Goal: Task Accomplishment & Management: Use online tool/utility

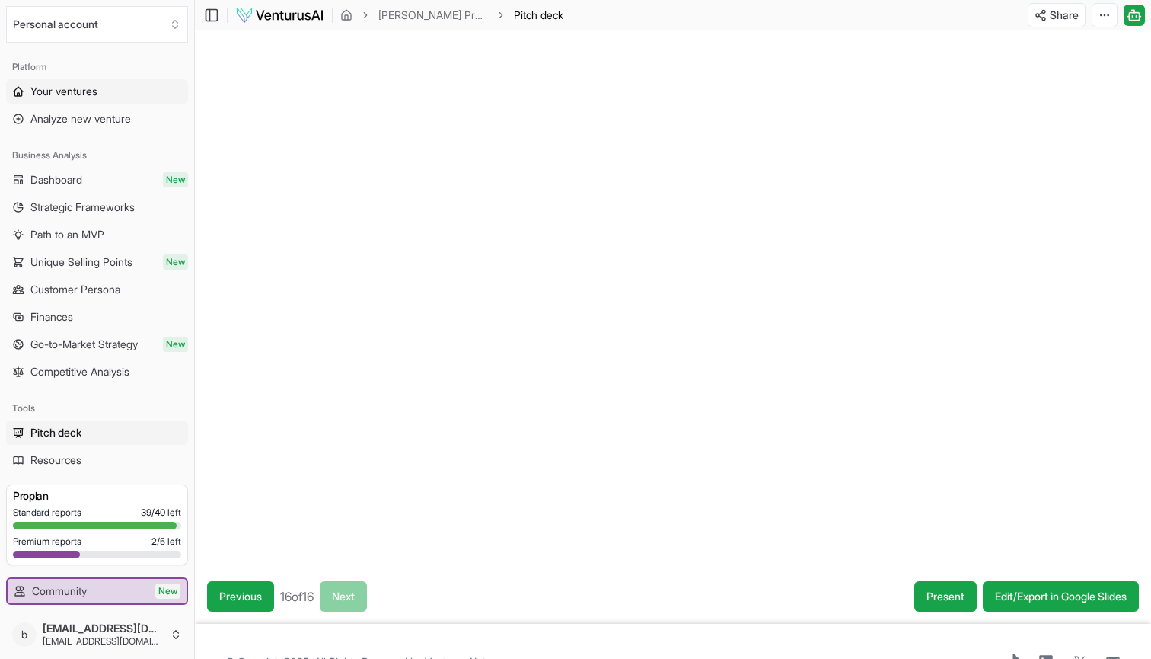
click at [32, 88] on span "Your ventures" at bounding box center [63, 91] width 67 height 15
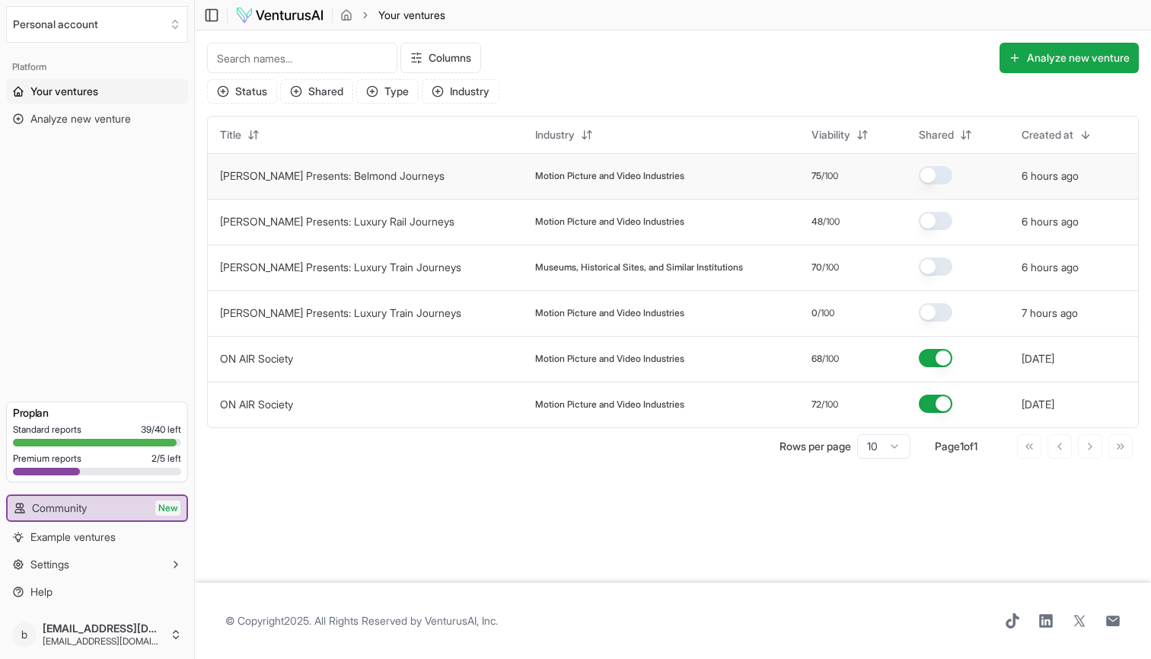
click at [592, 176] on span "Motion Picture and Video Industries" at bounding box center [609, 176] width 149 height 12
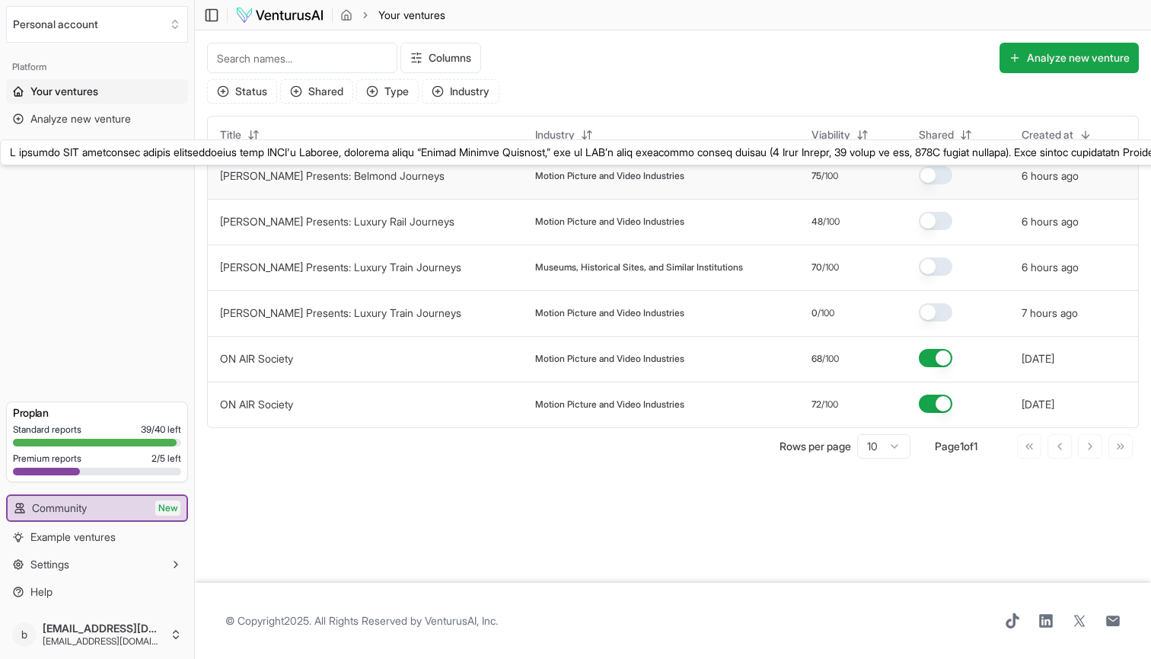
click at [418, 179] on link "[PERSON_NAME] Presents: Belmond Journeys" at bounding box center [332, 175] width 225 height 13
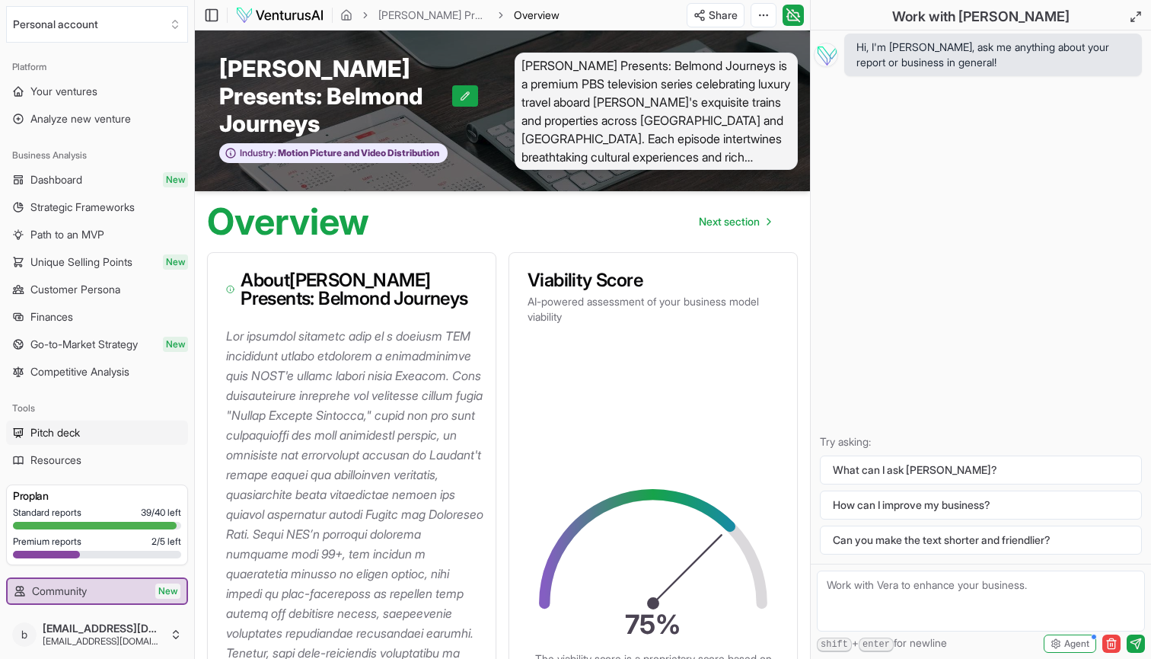
click at [91, 425] on link "Pitch deck" at bounding box center [97, 432] width 182 height 24
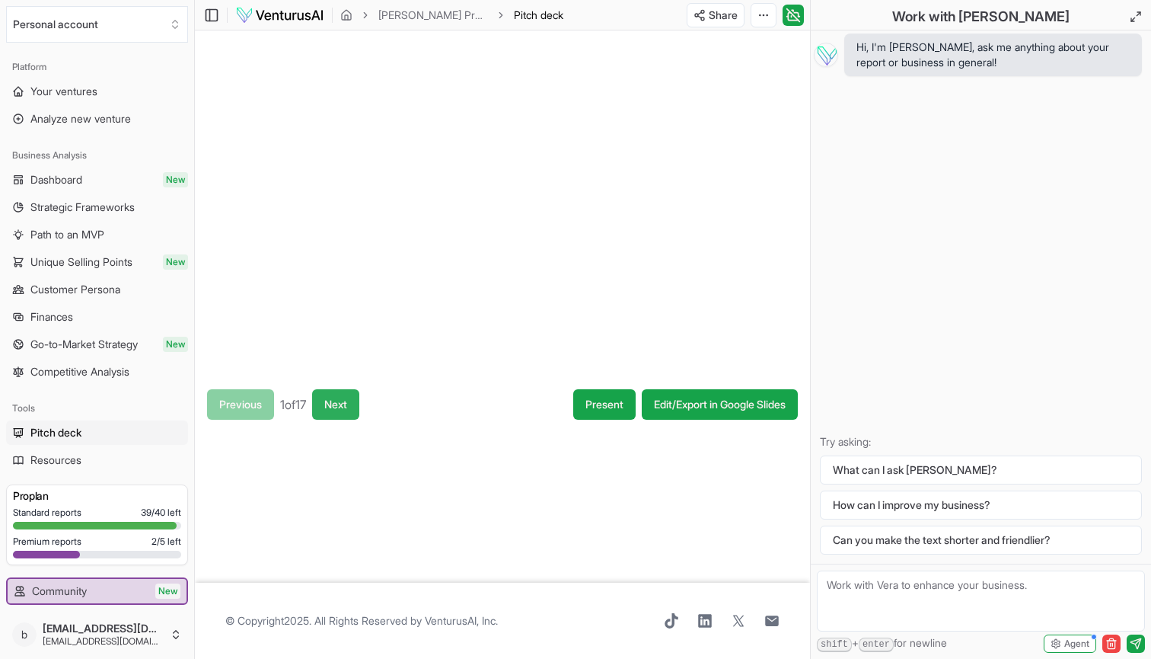
click at [352, 400] on button "Next" at bounding box center [335, 404] width 47 height 30
click at [357, 408] on button "Next" at bounding box center [337, 404] width 47 height 30
click at [359, 409] on button "Next" at bounding box center [338, 404] width 47 height 30
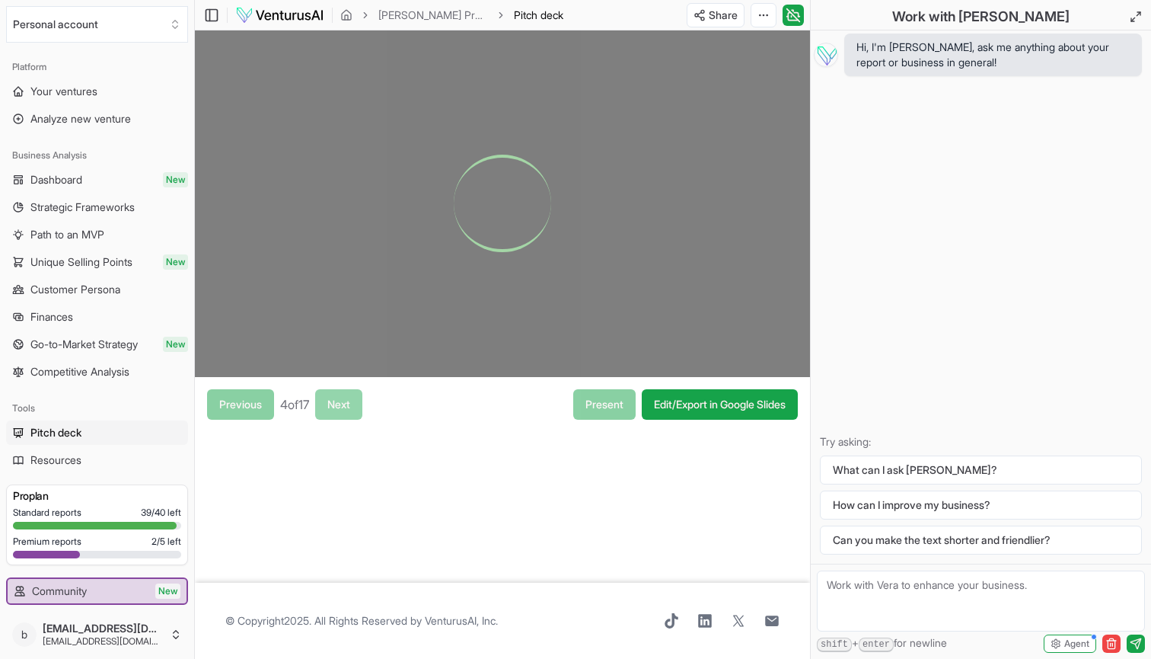
click at [360, 410] on button "Next" at bounding box center [338, 404] width 47 height 30
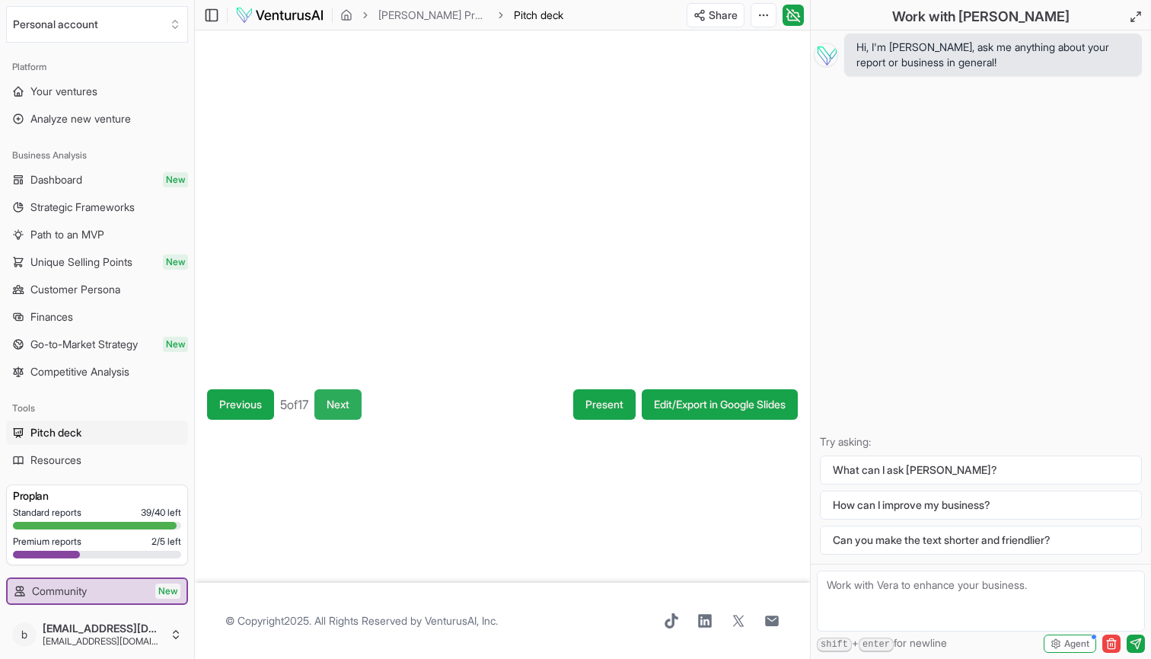
click at [362, 411] on button "Next" at bounding box center [337, 404] width 47 height 30
click at [674, 407] on link "Edit/Export in Google Slides" at bounding box center [720, 404] width 156 height 30
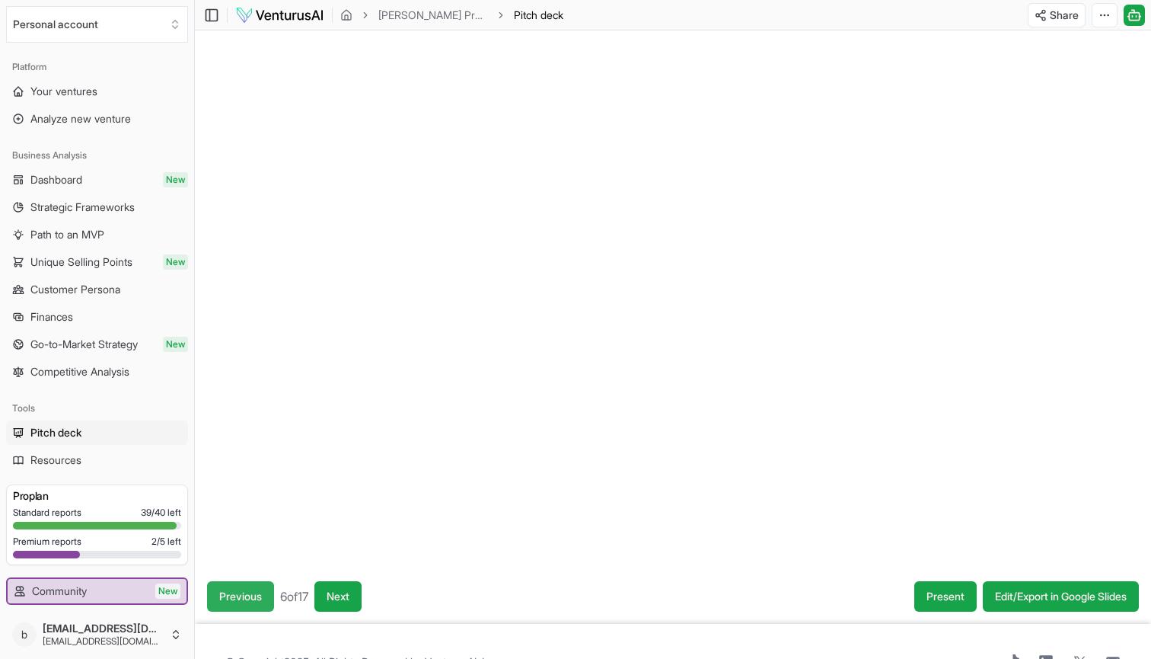
click at [234, 598] on button "Previous" at bounding box center [240, 596] width 67 height 30
drag, startPoint x: 891, startPoint y: 423, endPoint x: 907, endPoint y: 432, distance: 18.4
click at [689, 432] on div at bounding box center [673, 299] width 956 height 538
click at [689, 594] on link "Edit/Export in Google Slides" at bounding box center [1061, 596] width 156 height 30
